Goal: Task Accomplishment & Management: Use online tool/utility

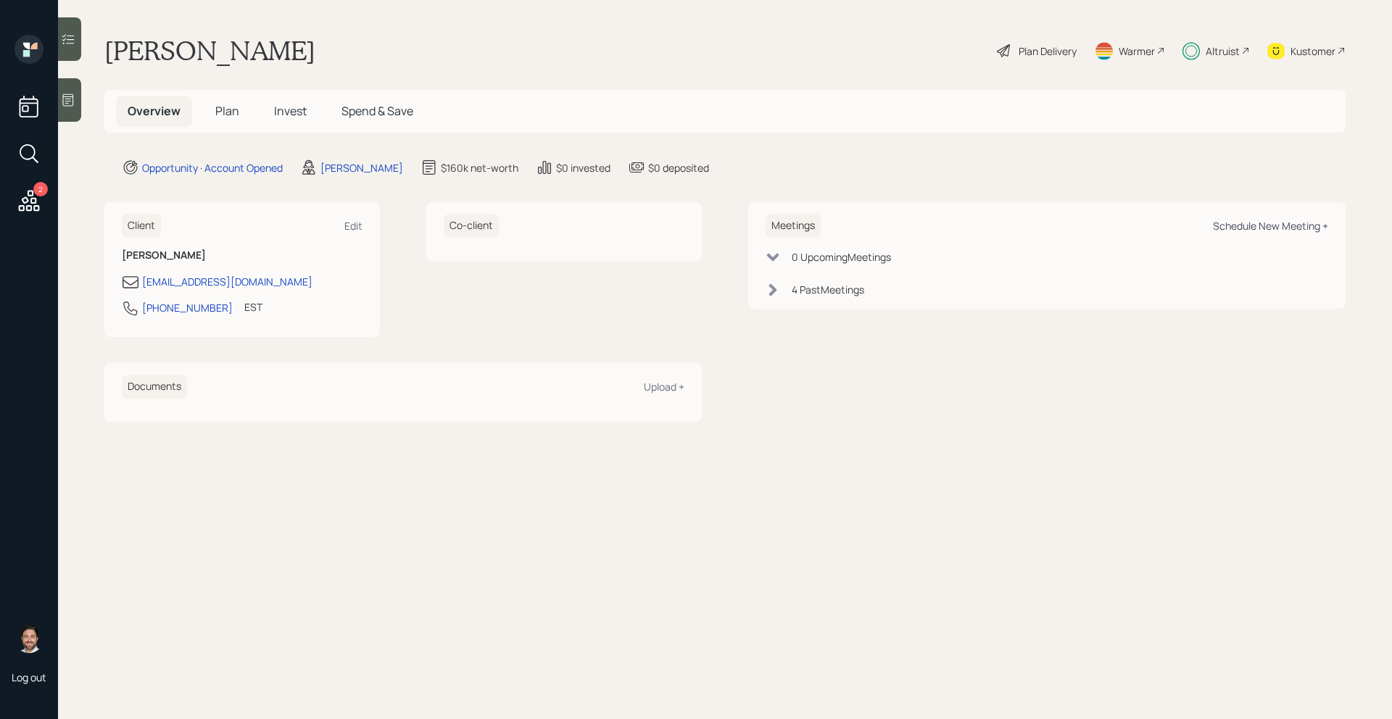
click at [1304, 225] on div "Schedule New Meeting +" at bounding box center [1270, 226] width 115 height 14
select select "bffa7908-1b2a-4c79-9bb6-f0ec9aed22d3"
